Goal: Task Accomplishment & Management: Use online tool/utility

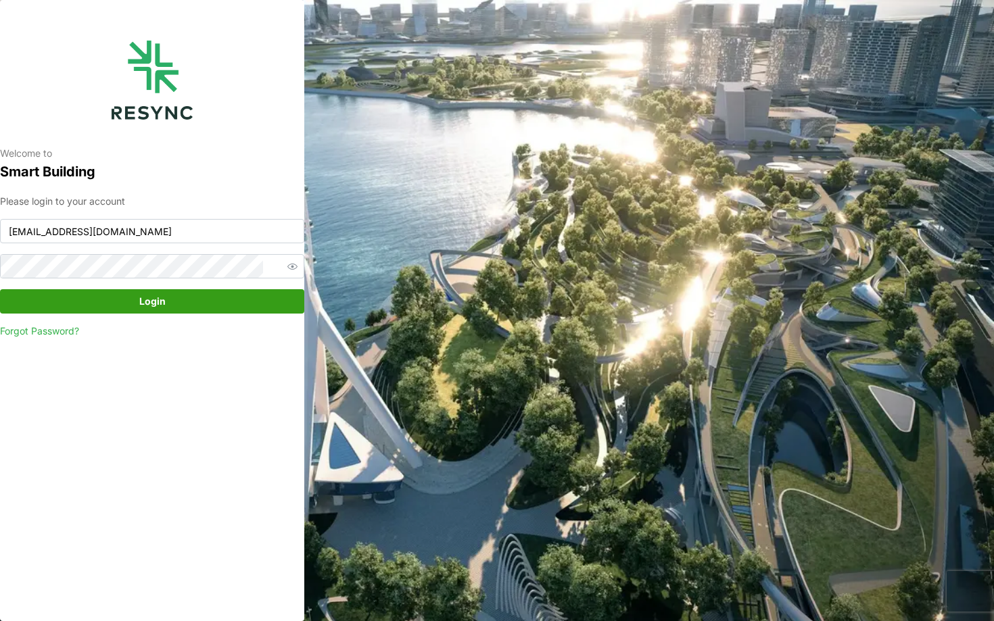
click at [169, 288] on div "Please login to your account [EMAIL_ADDRESS][DOMAIN_NAME] Login Forgot Password?" at bounding box center [152, 266] width 304 height 145
click at [163, 298] on span "Login" at bounding box center [152, 301] width 26 height 23
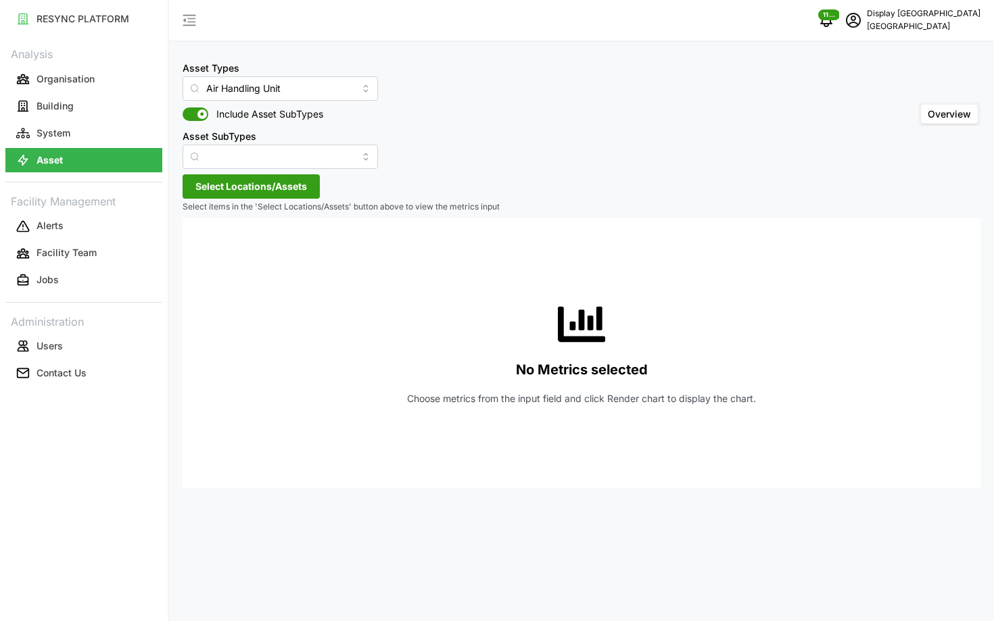
click at [205, 193] on span "Select Locations/Assets" at bounding box center [251, 186] width 112 height 23
click at [196, 243] on icon at bounding box center [200, 247] width 11 height 11
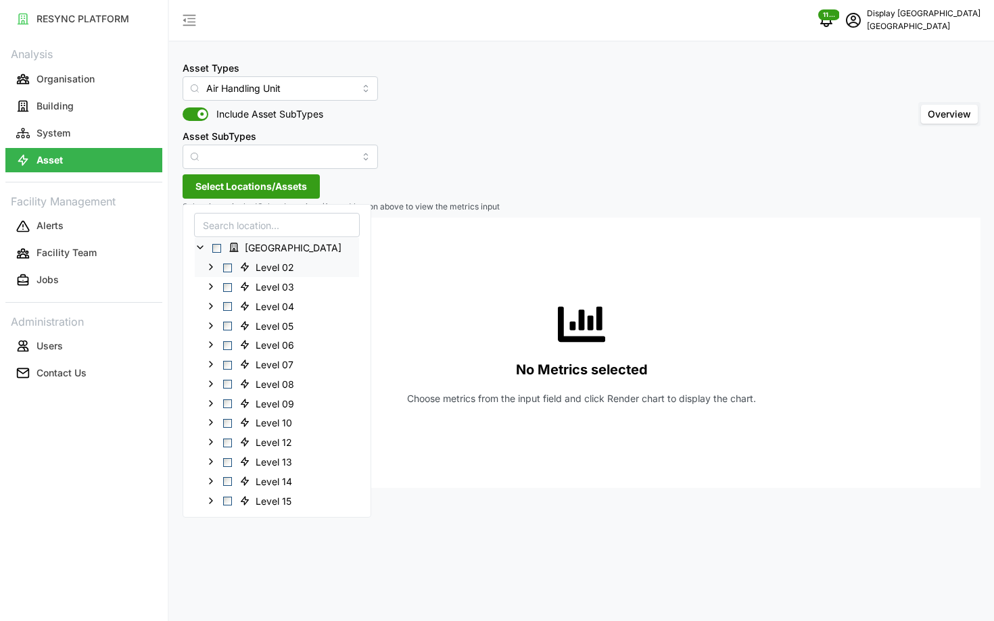
click at [225, 267] on span "Select Level 02" at bounding box center [227, 267] width 9 height 9
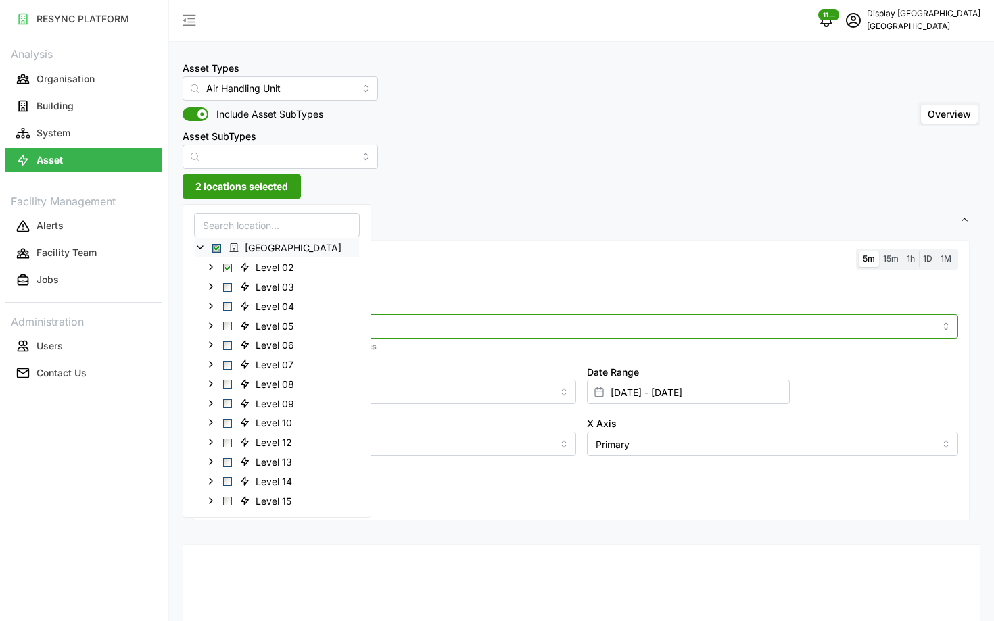
click at [365, 326] on input "Metric" at bounding box center [581, 325] width 706 height 15
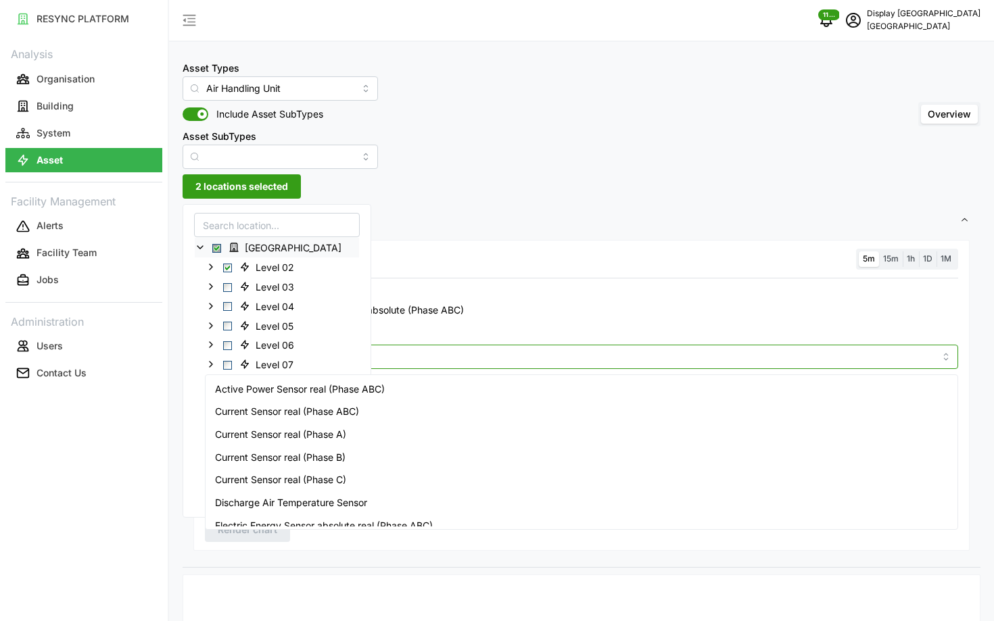
click at [405, 354] on input "Metric" at bounding box center [581, 356] width 706 height 15
click at [382, 383] on span "Active Power Sensor real (Phase ABC)" at bounding box center [300, 389] width 170 height 15
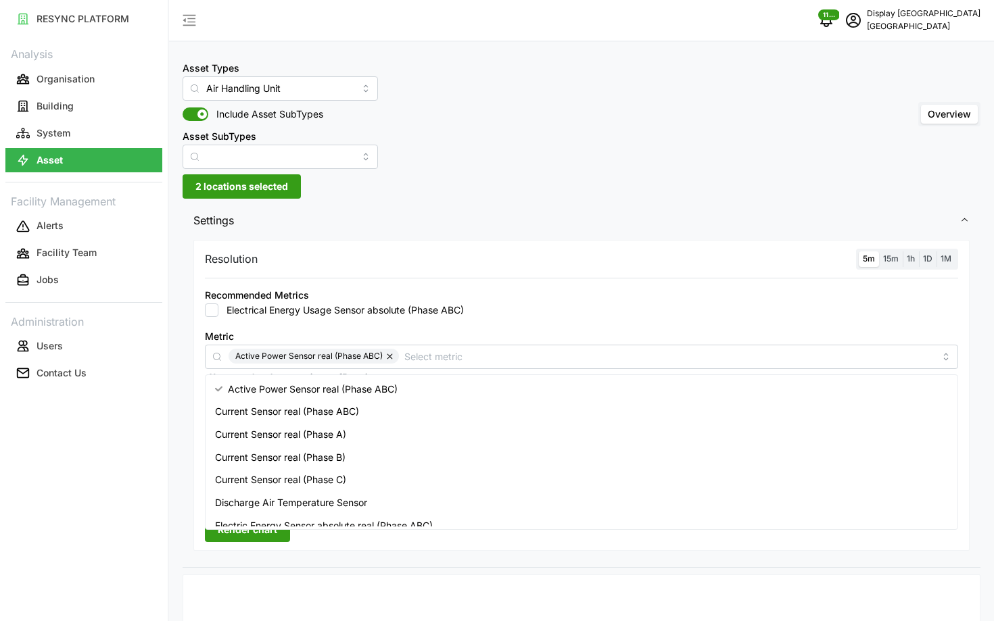
click at [749, 304] on div "Electrical Energy Usage Sensor absolute (Phase ABC)" at bounding box center [581, 311] width 753 height 14
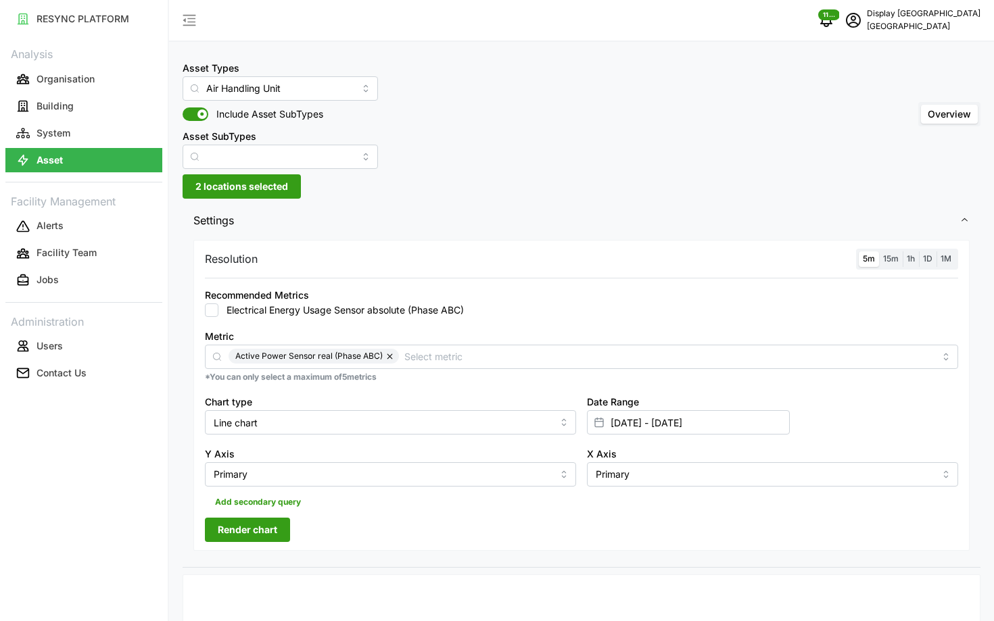
click at [211, 531] on button "Render chart" at bounding box center [247, 530] width 85 height 24
click at [648, 424] on input "09 Sep 2025 - 09 Sep 2025" at bounding box center [688, 422] width 203 height 24
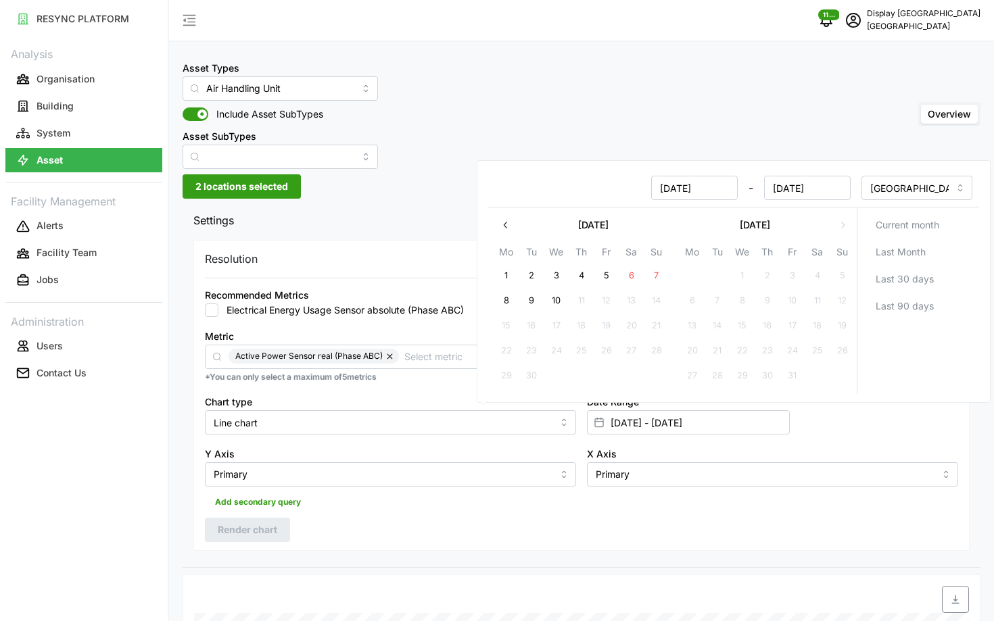
click at [554, 306] on button "10" at bounding box center [556, 301] width 24 height 24
type input "09 Sep 2025 - 10 Sep 2025"
type input "10 Sep 2025"
click at [554, 306] on button "10" at bounding box center [556, 301] width 24 height 24
type input "10 Sep 2025 - 10 Sep 2025"
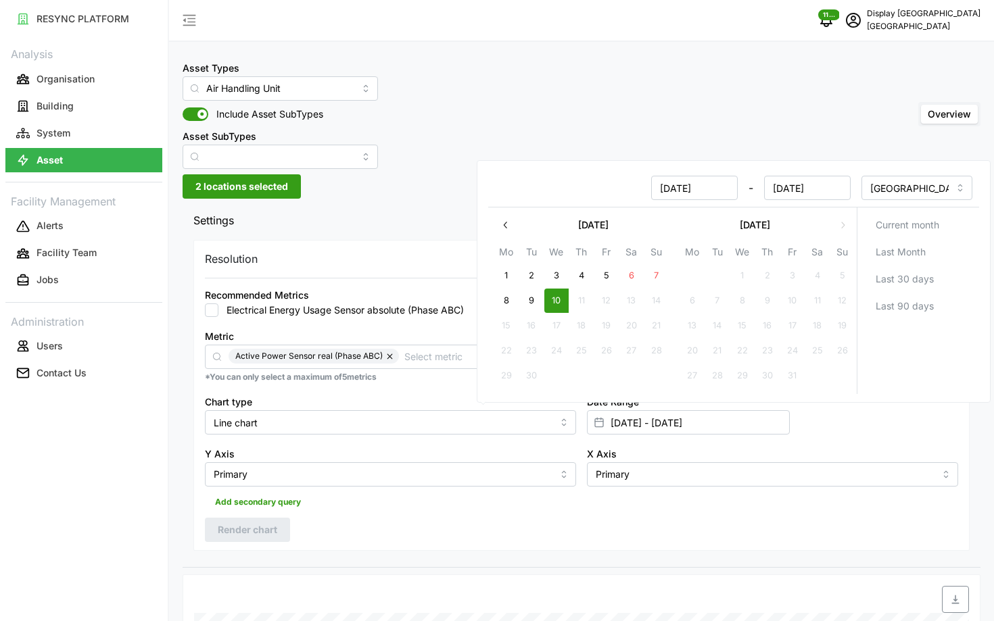
type input "10 Sep 2025"
click at [430, 497] on div "Add secondary query" at bounding box center [581, 500] width 753 height 26
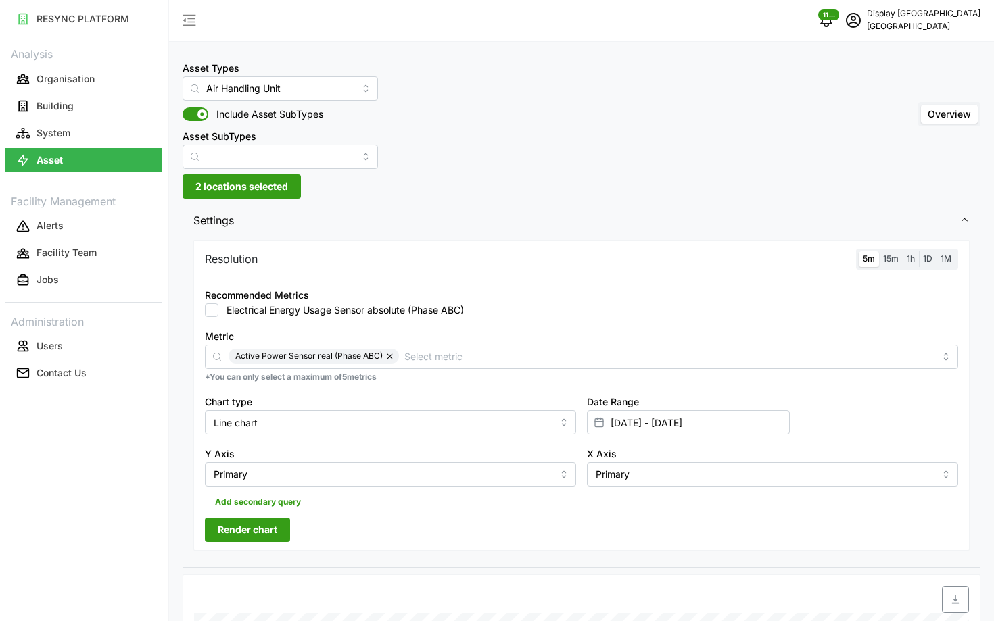
click at [260, 522] on span "Render chart" at bounding box center [247, 529] width 59 height 23
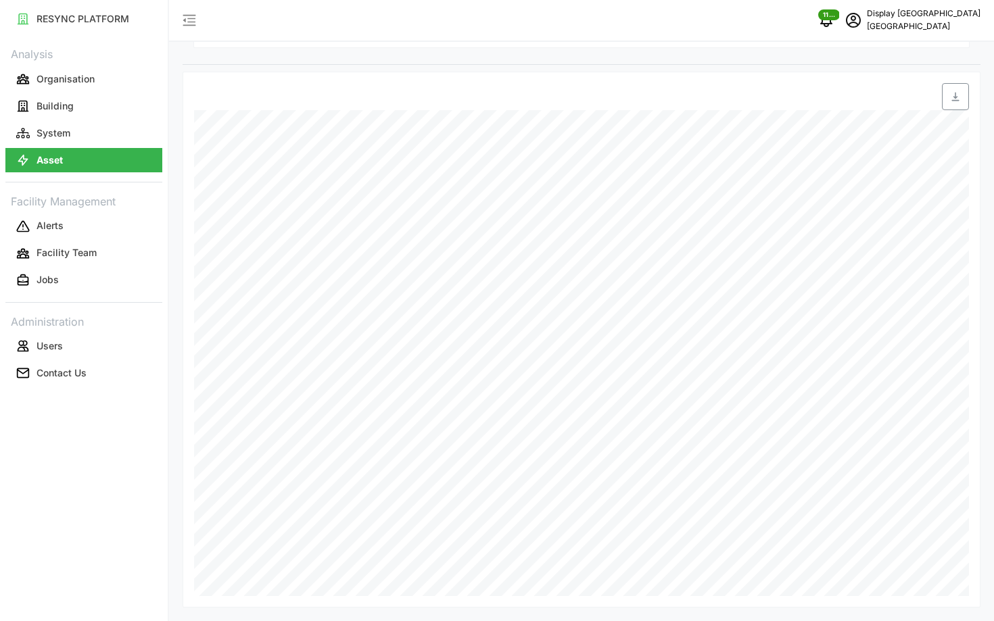
scroll to position [503, 0]
